Goal: Find specific page/section

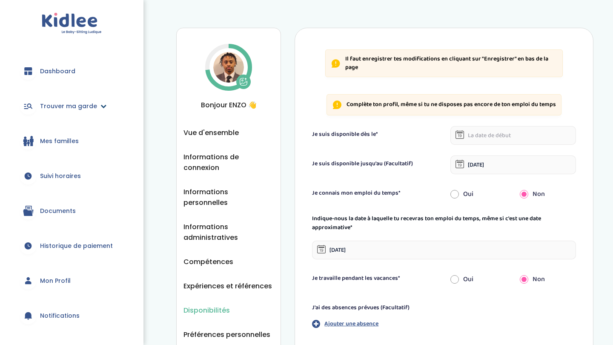
click at [59, 111] on link "Trouver ma garde" at bounding box center [72, 106] width 118 height 31
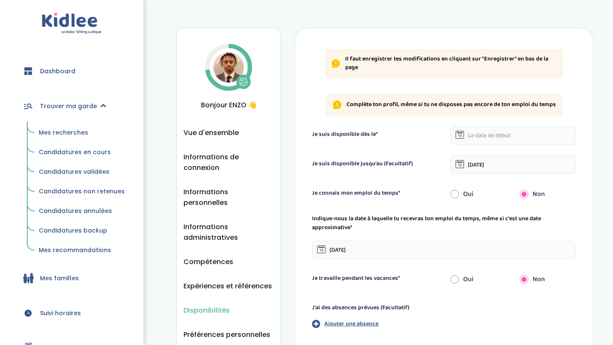
click at [65, 132] on span "Mes recherches" at bounding box center [63, 132] width 49 height 9
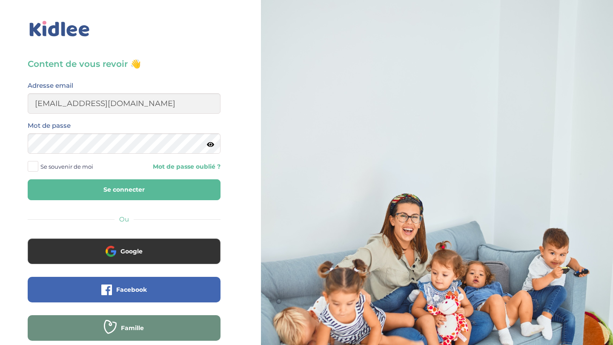
type input "enzo.kitou@gmail.com"
click at [124, 190] on button "Se connecter" at bounding box center [124, 189] width 193 height 21
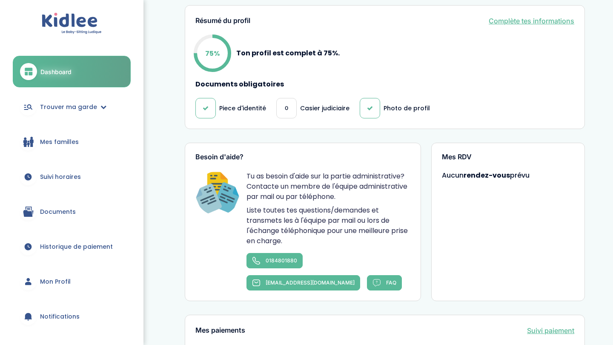
click at [304, 106] on p "Casier judiciaire" at bounding box center [324, 108] width 49 height 9
